Goal: Task Accomplishment & Management: Manage account settings

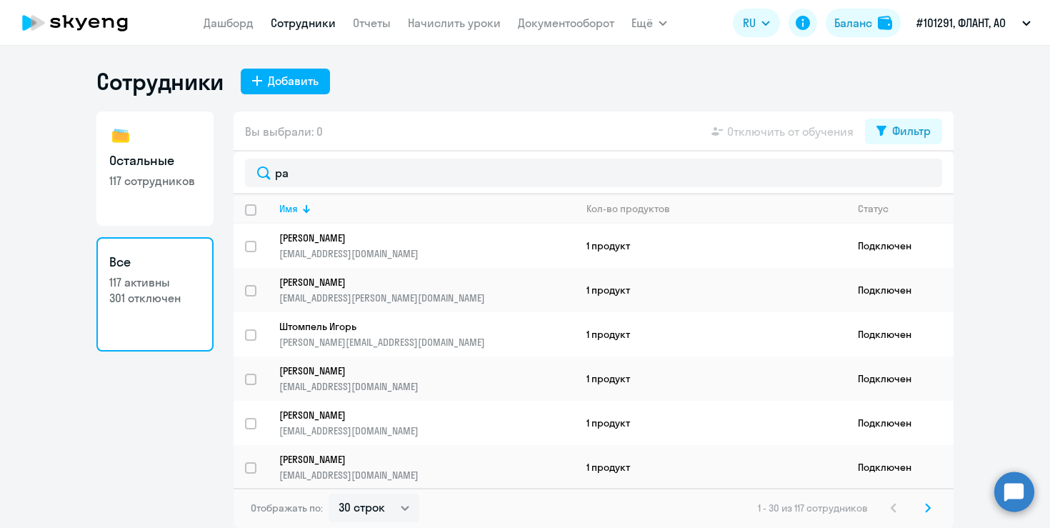
select select "30"
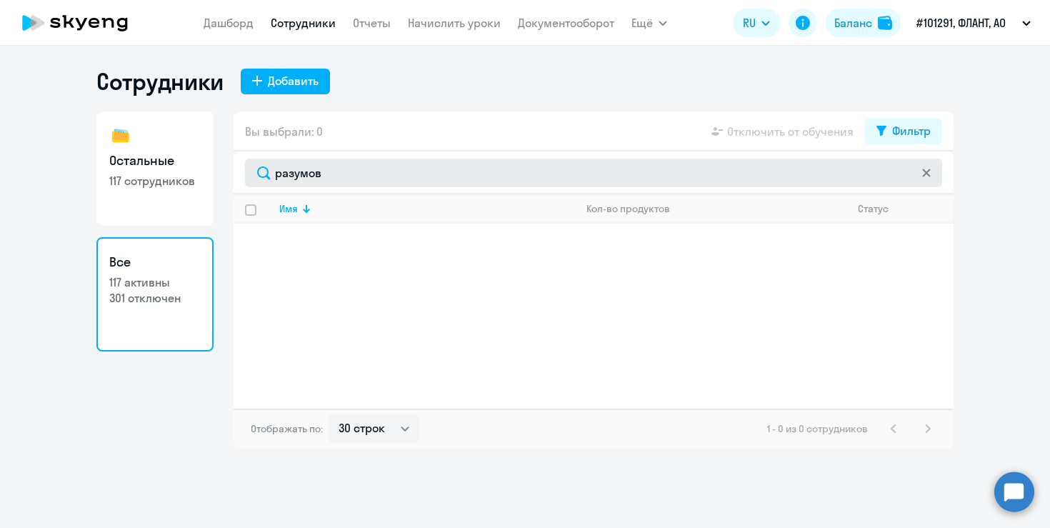
click at [335, 177] on input "разумов" at bounding box center [593, 173] width 697 height 29
drag, startPoint x: 335, startPoint y: 177, endPoint x: 262, endPoint y: 177, distance: 72.8
click at [262, 177] on input "разумов" at bounding box center [593, 173] width 697 height 29
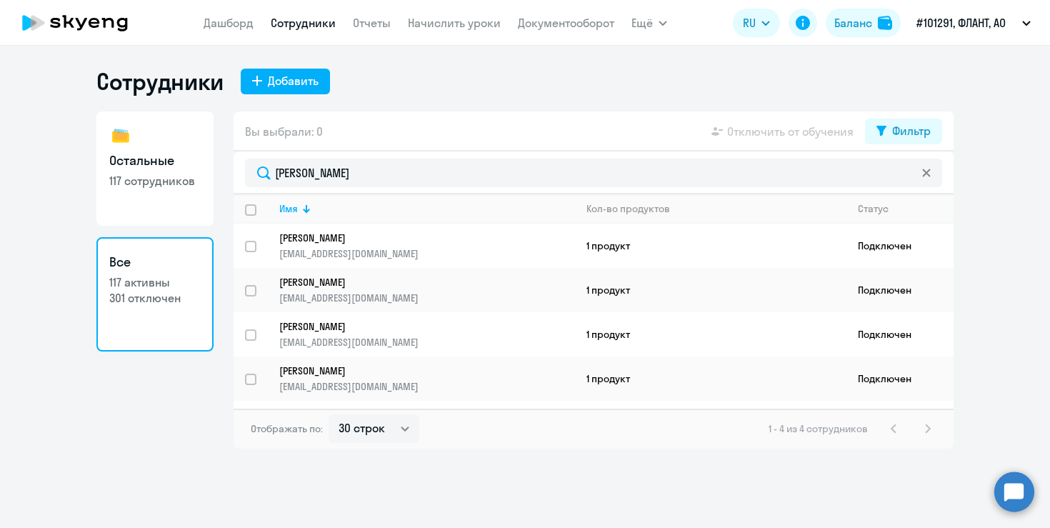
type input "[PERSON_NAME]"
click at [767, 125] on app-table-action-button "Отключить от обучения" at bounding box center [780, 131] width 145 height 17
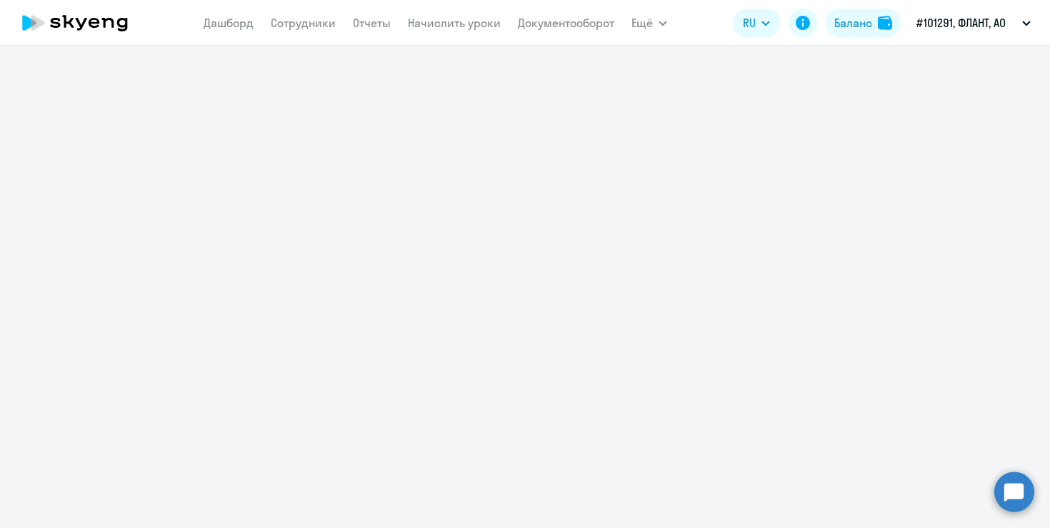
click at [768, 132] on div at bounding box center [525, 287] width 1050 height 482
click at [231, 34] on nav "[PERSON_NAME] Отчеты Начислить уроки Документооборот" at bounding box center [409, 23] width 411 height 29
click at [301, 22] on link "Сотрудники" at bounding box center [303, 23] width 65 height 14
select select "30"
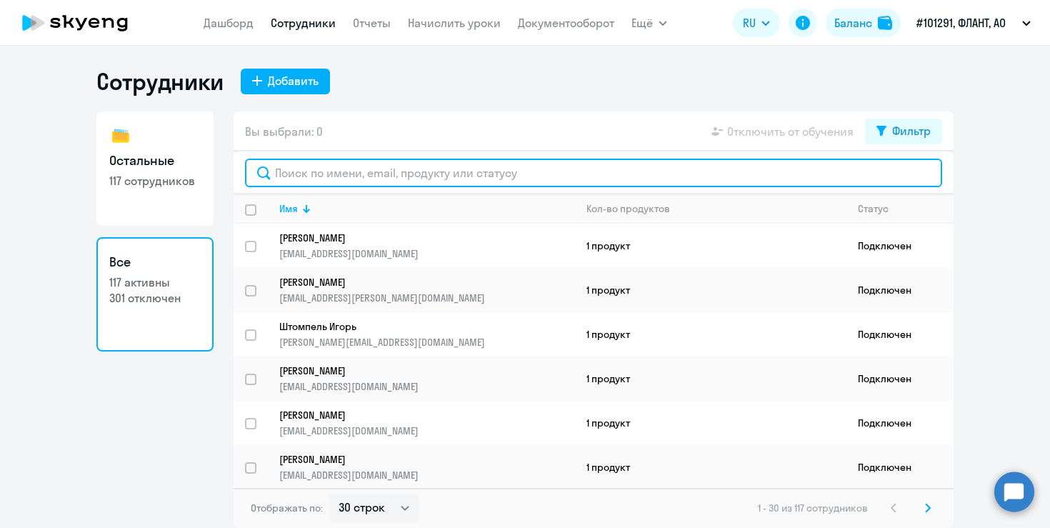
click at [376, 181] on input "text" at bounding box center [593, 173] width 697 height 29
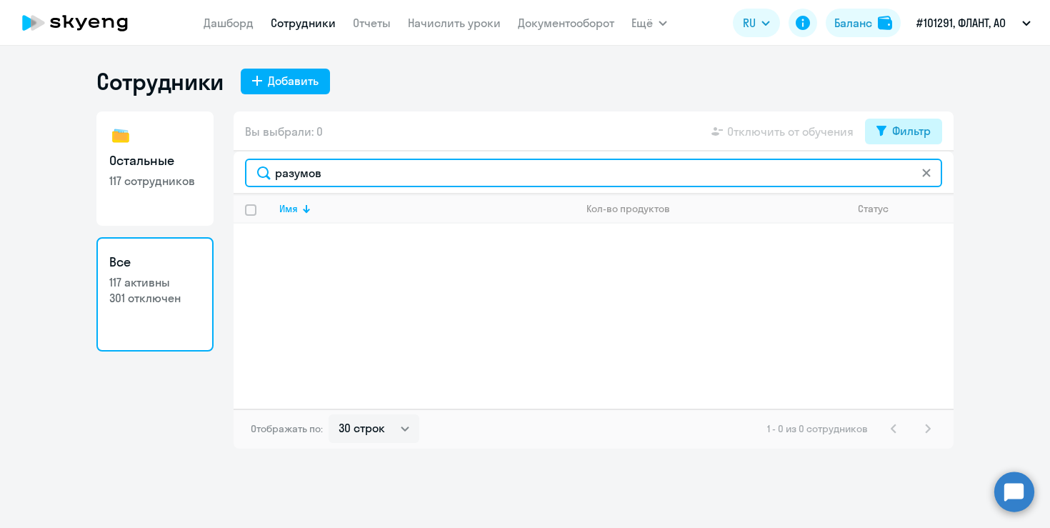
type input "разумов"
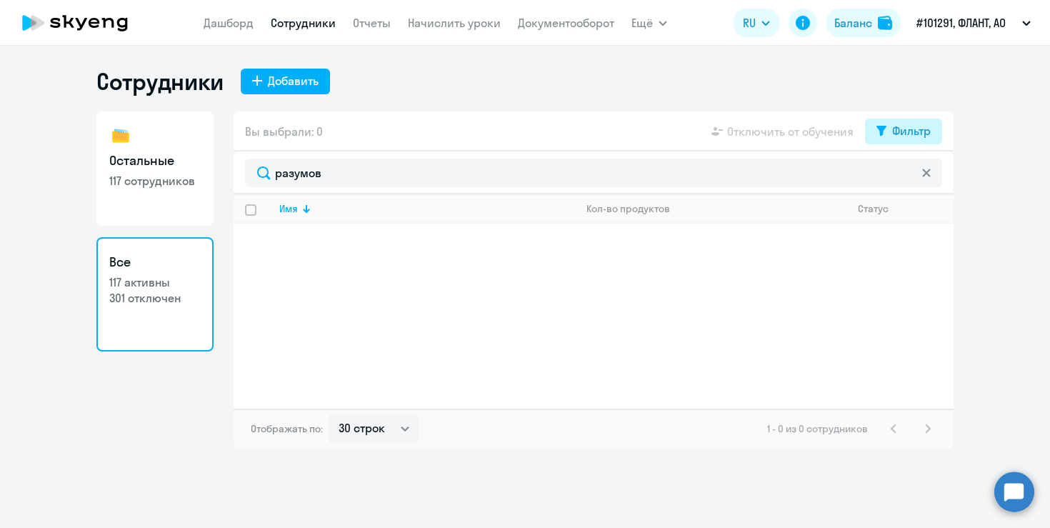
click at [905, 122] on div "Фильтр" at bounding box center [911, 130] width 39 height 17
click at [921, 176] on span at bounding box center [918, 178] width 24 height 14
click at [906, 177] on input "checkbox" at bounding box center [905, 177] width 1 height 1
checkbox input "true"
